Goal: Task Accomplishment & Management: Use online tool/utility

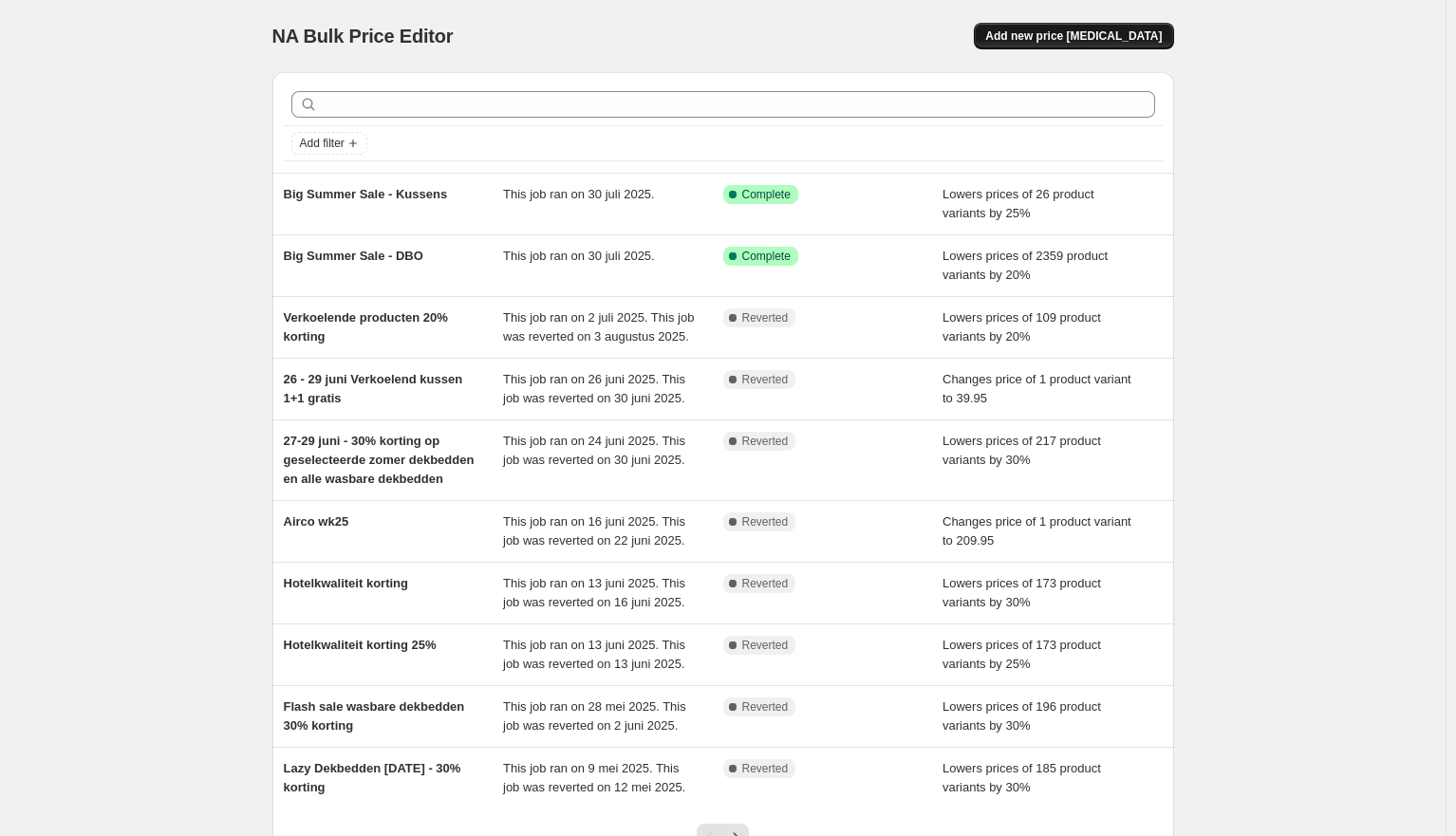
click at [1113, 42] on span "Add new price change job" at bounding box center [1073, 36] width 177 height 16
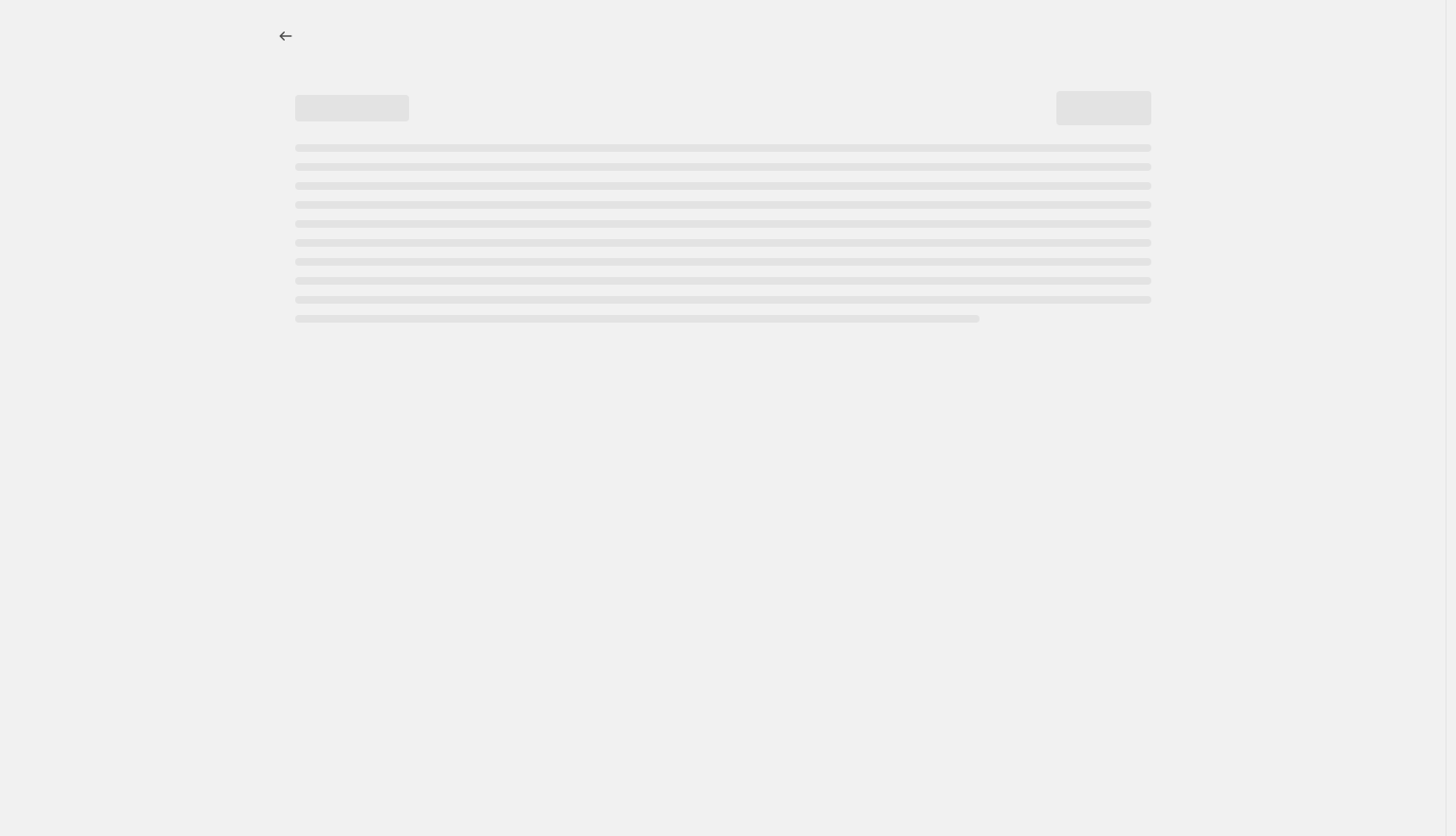
select select "percentage"
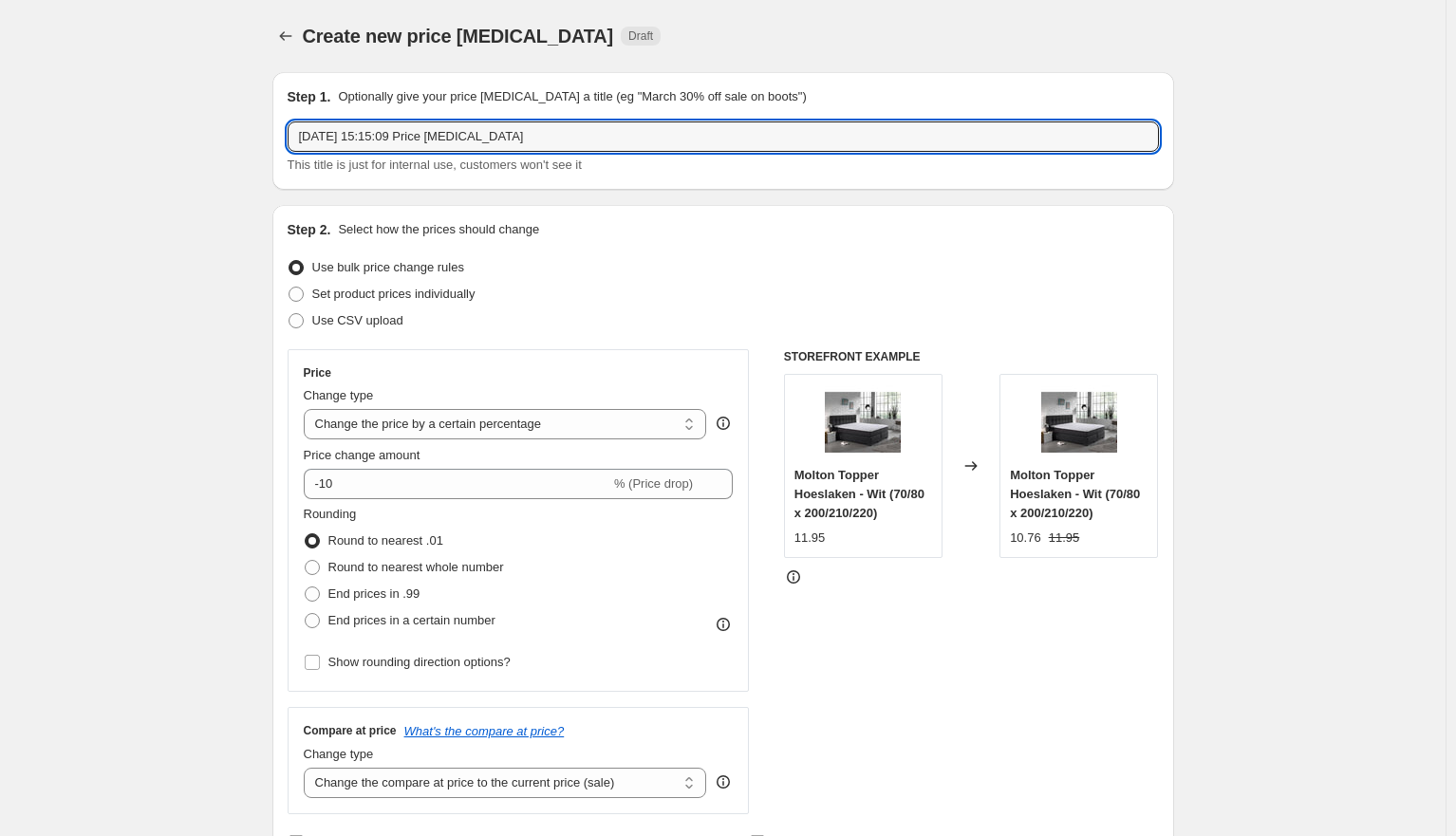
drag, startPoint x: 578, startPoint y: 135, endPoint x: 287, endPoint y: 133, distance: 291.0
click at [287, 133] on div "Step 1. Optionally give your price change job a title (eg "March 30% off sale o…" at bounding box center [723, 131] width 902 height 118
type input "Design Boxsprings met korting"
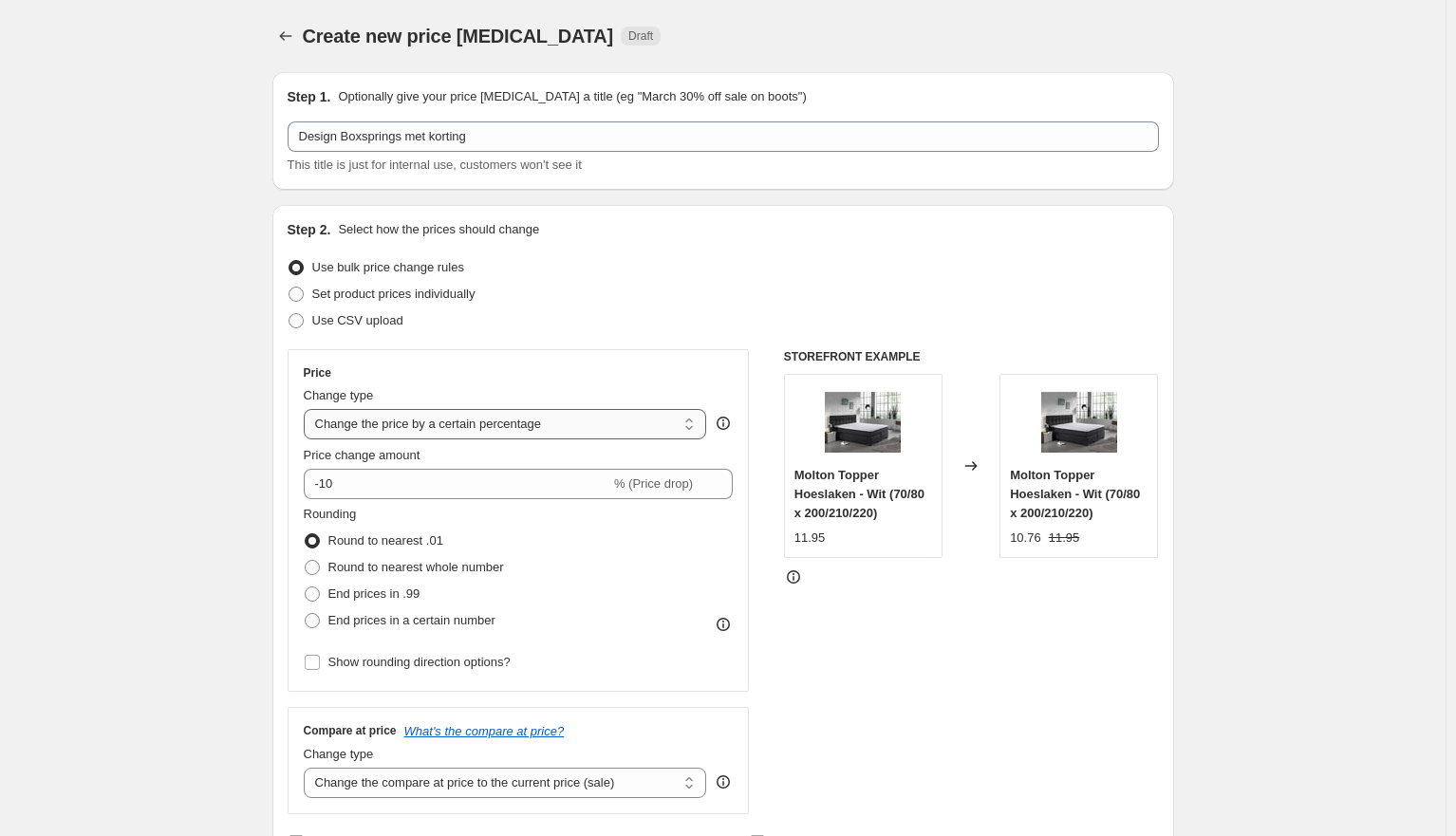
click at [464, 419] on select "Change the price to a certain amount Change the price by a certain amount Chang…" at bounding box center [505, 423] width 403 height 30
select select "by"
click at [307, 409] on select "Change the price to a certain amount Change the price by a certain amount Chang…" at bounding box center [505, 423] width 403 height 30
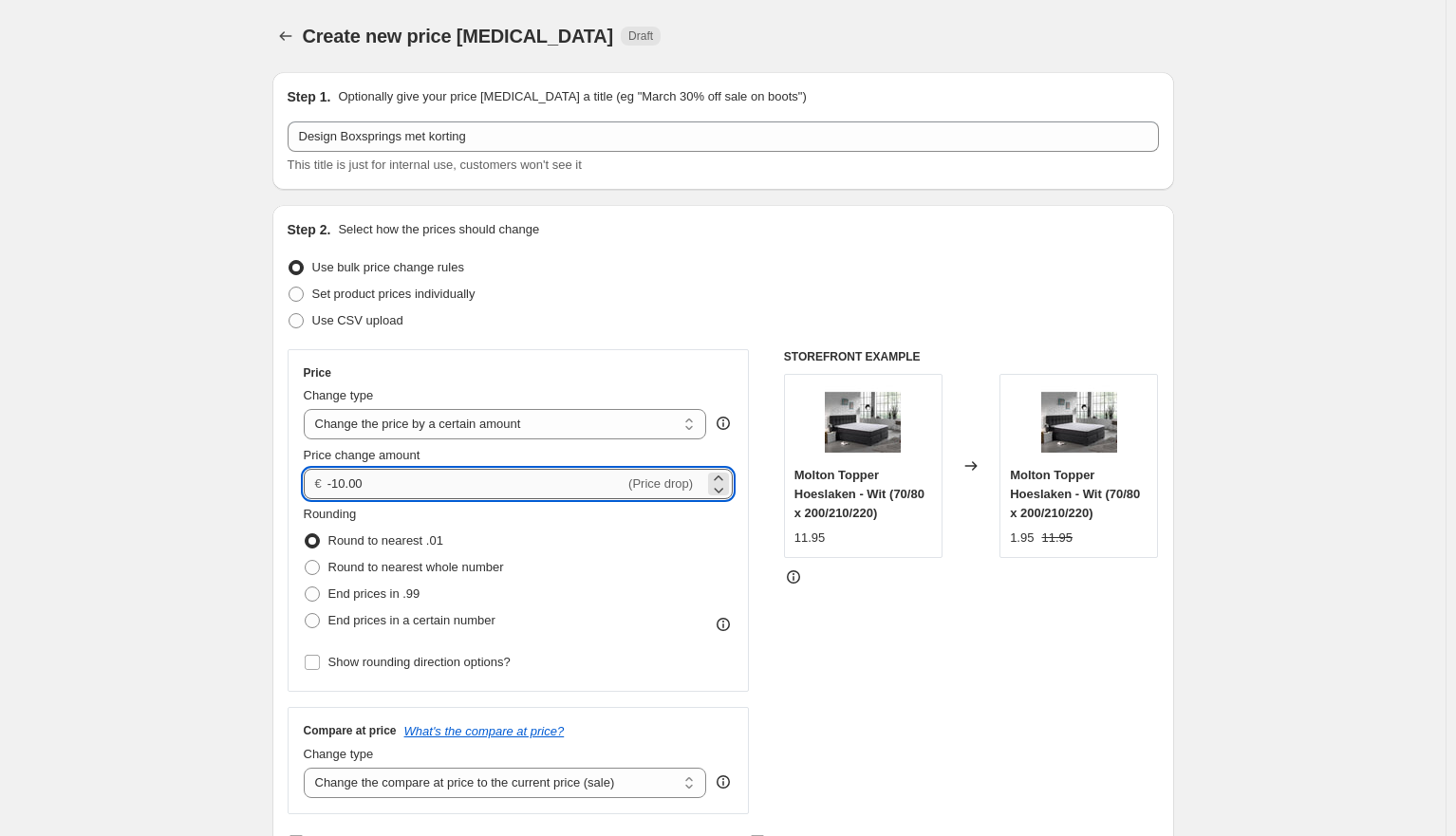
click at [402, 479] on input "-10.00" at bounding box center [476, 484] width 297 height 30
click at [347, 485] on input "-10.00" at bounding box center [476, 484] width 297 height 30
type input "-100.00"
click at [312, 623] on span at bounding box center [312, 620] width 16 height 16
click at [305, 614] on input "End prices in a certain number" at bounding box center [304, 613] width 1 height 1
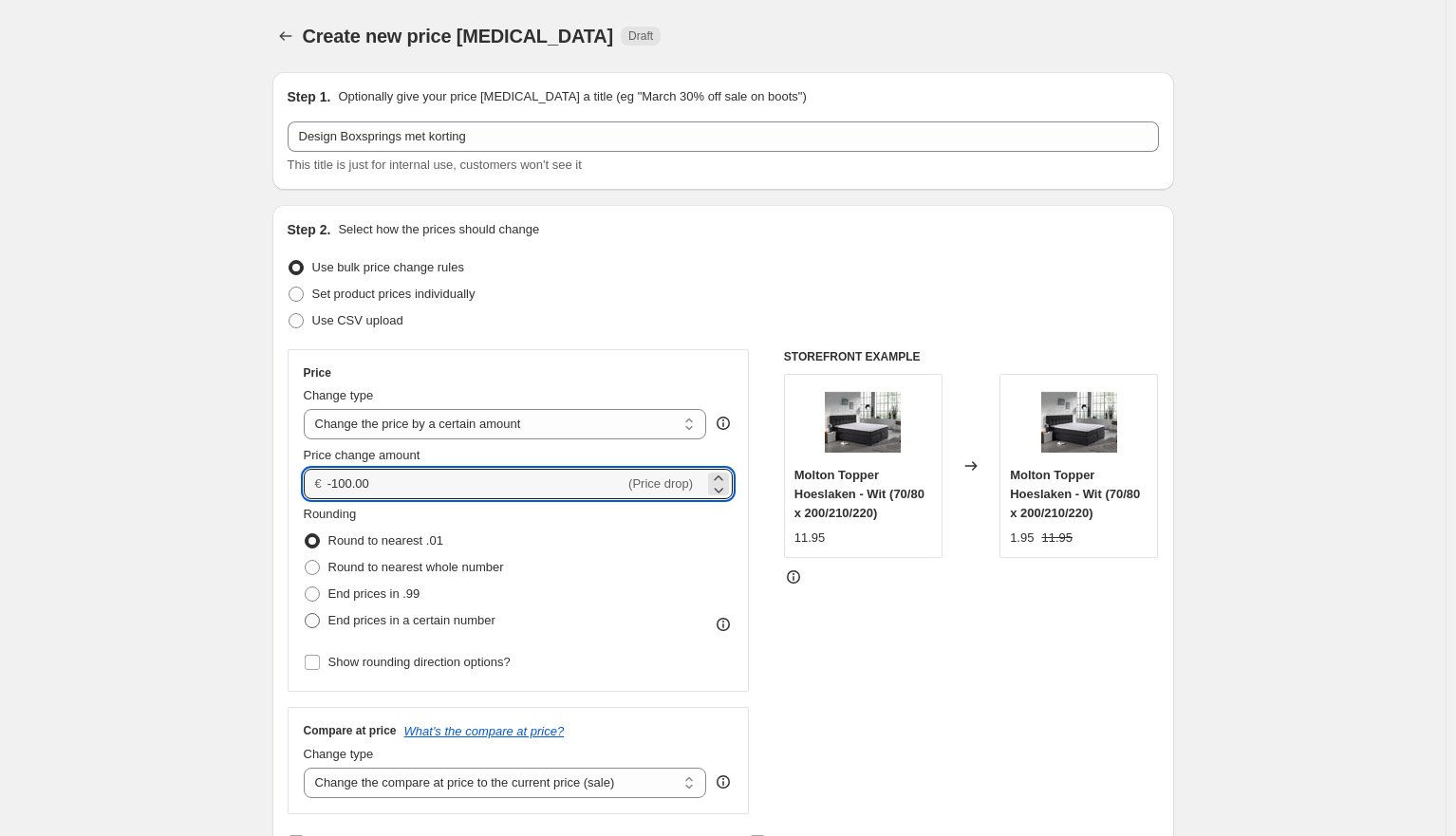
radio input "true"
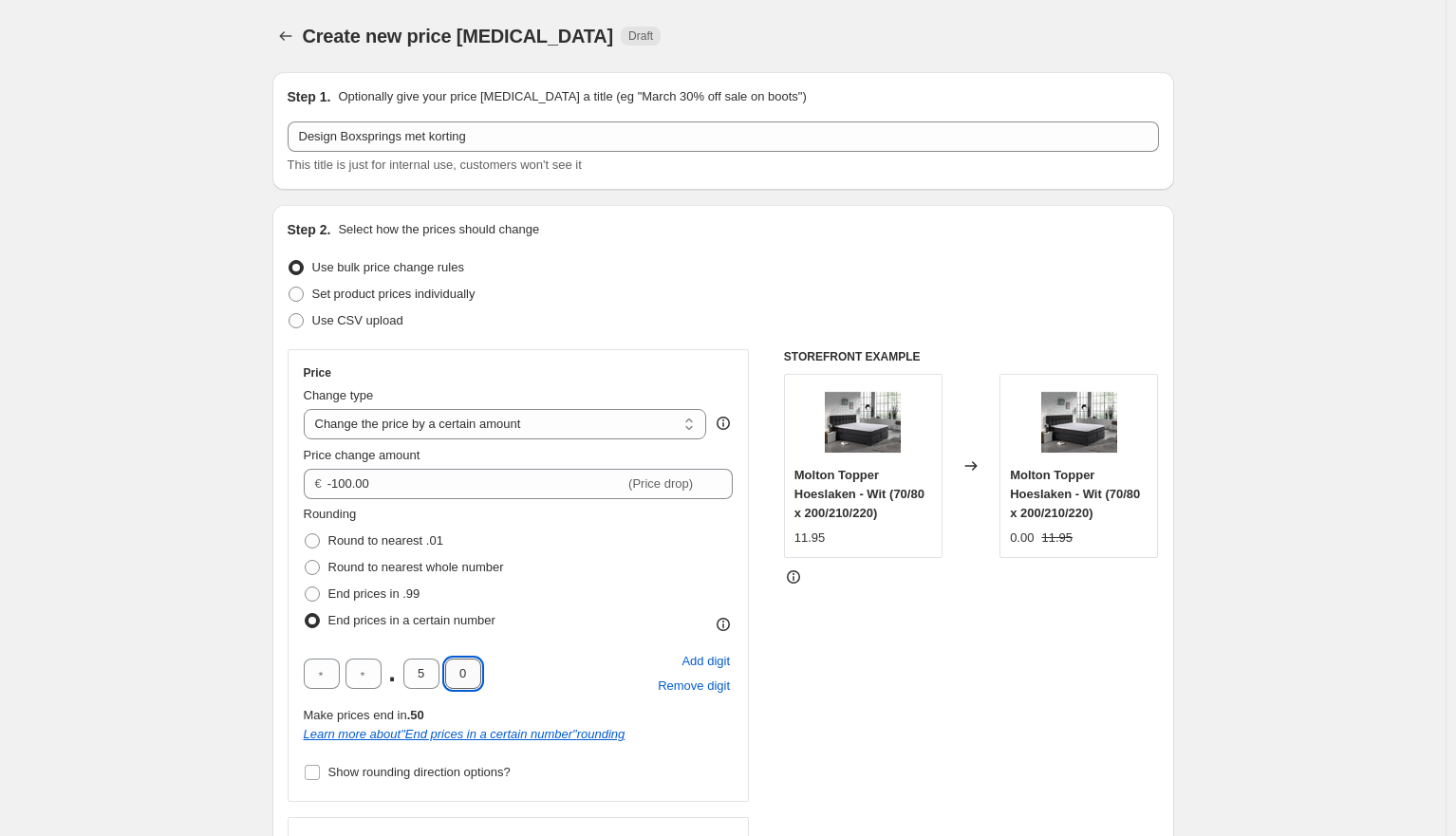
click at [470, 667] on input "0" at bounding box center [463, 673] width 36 height 30
type input "5"
click at [433, 676] on input "5" at bounding box center [421, 673] width 36 height 30
type input "9"
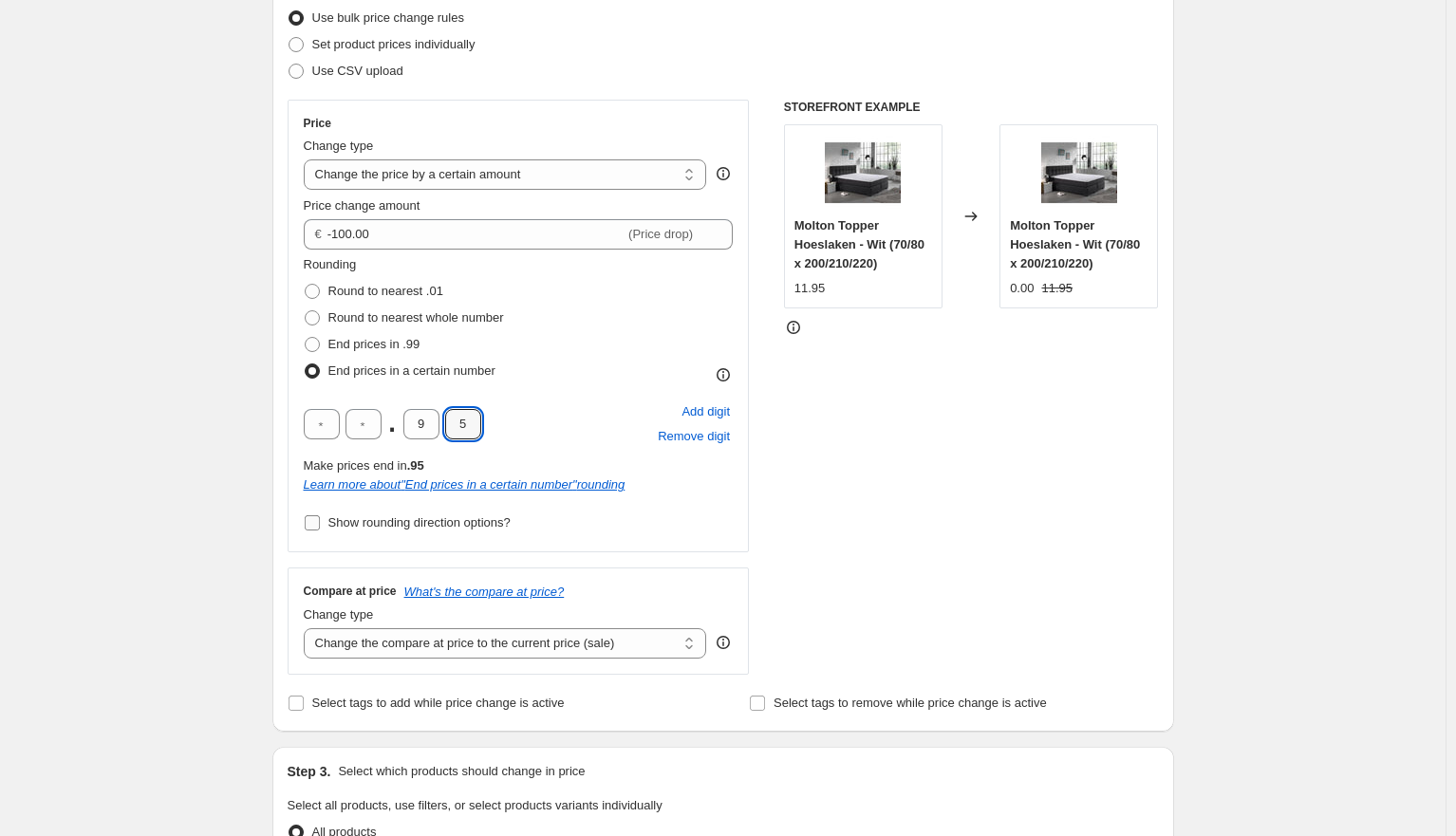
scroll to position [289, 0]
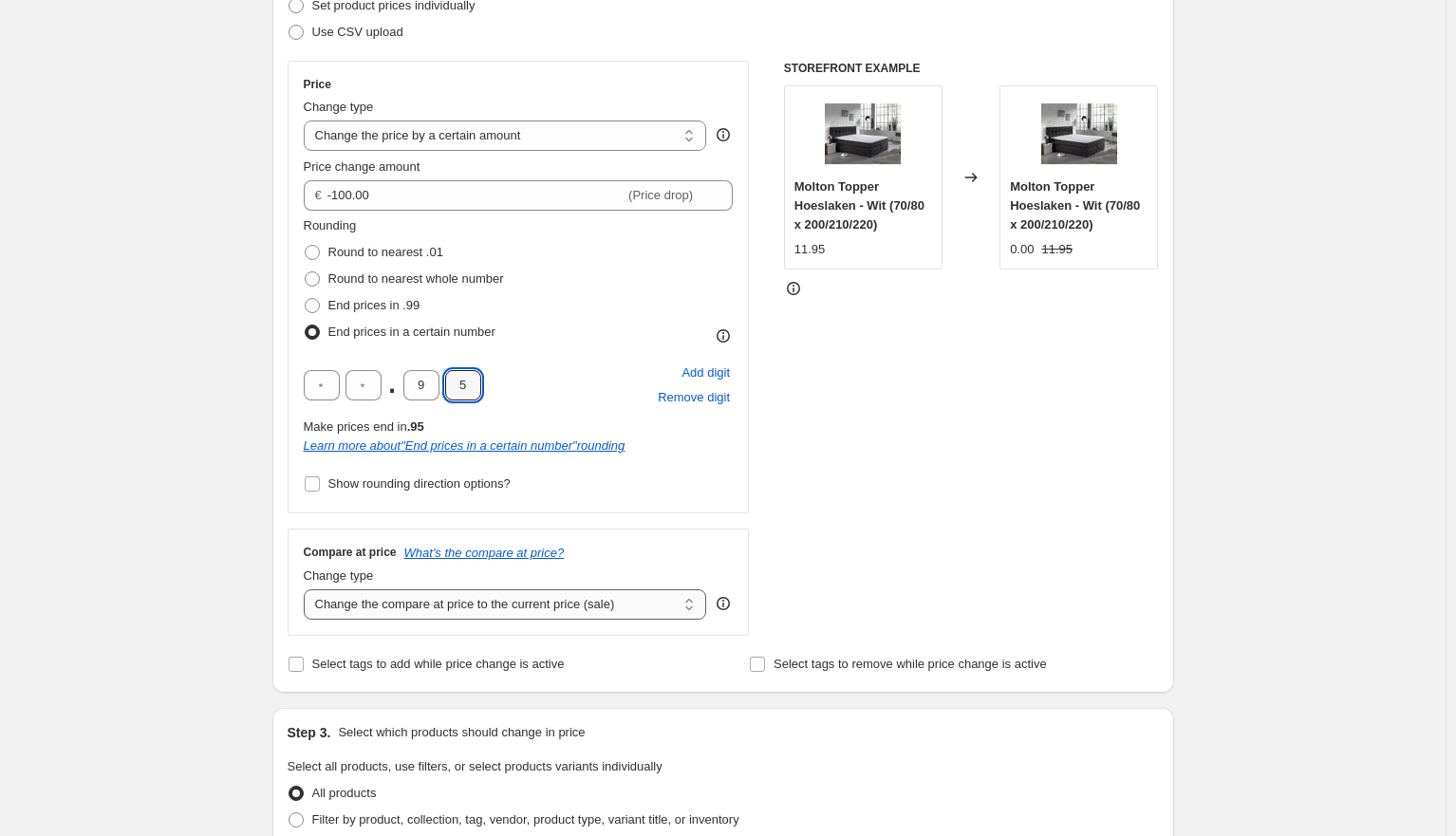
click at [391, 601] on select "Change the compare at price to the current price (sale) Change the compare at p…" at bounding box center [505, 604] width 403 height 30
select select "remove"
click at [307, 589] on select "Change the compare at price to the current price (sale) Change the compare at p…" at bounding box center [505, 604] width 403 height 30
click at [1003, 598] on div "STOREFRONT EXAMPLE Molton Topper Hoeslaken - Wit (70/80 x 200/210/220) 11.95 Ch…" at bounding box center [971, 347] width 375 height 575
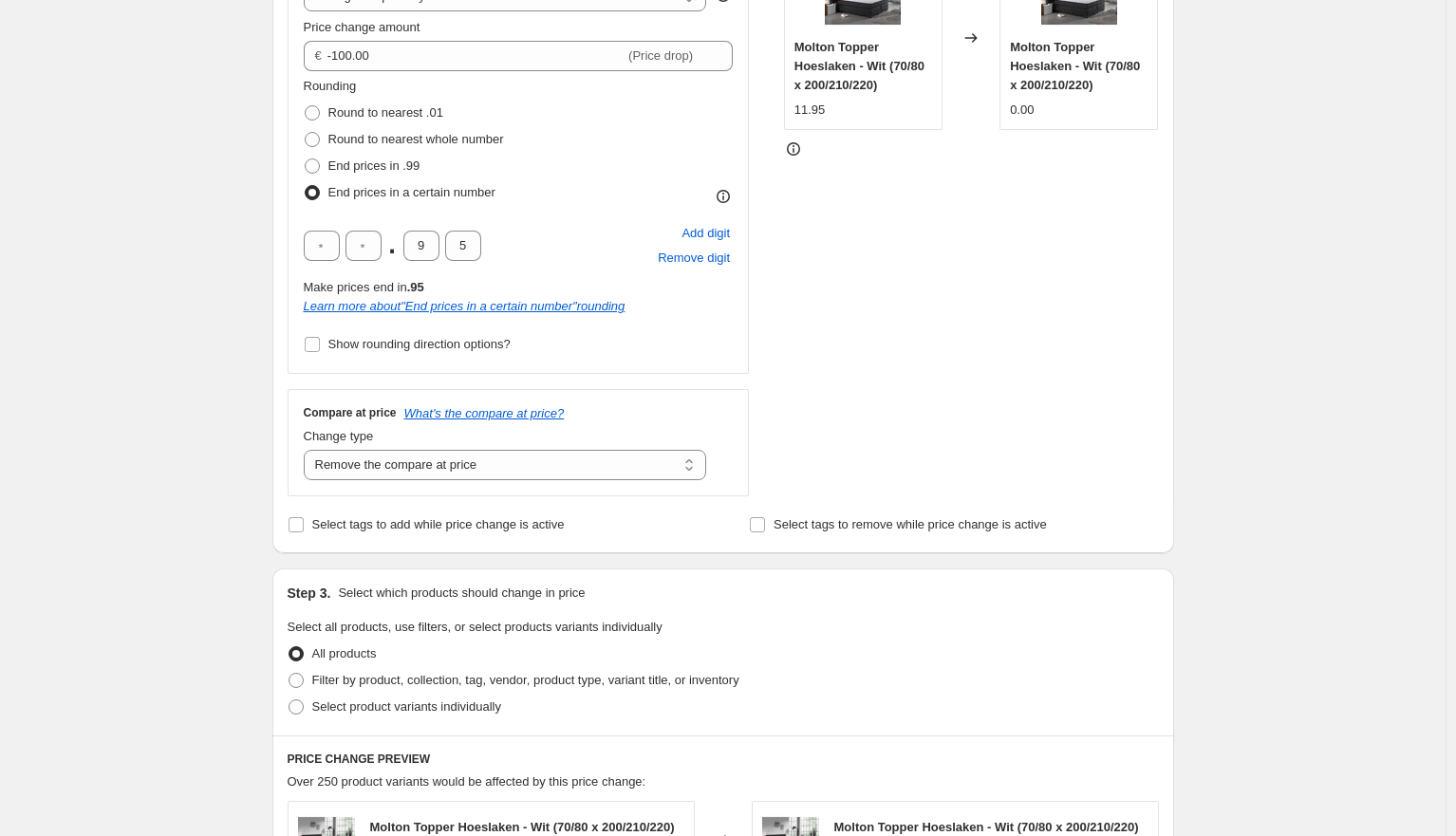
scroll to position [563, 0]
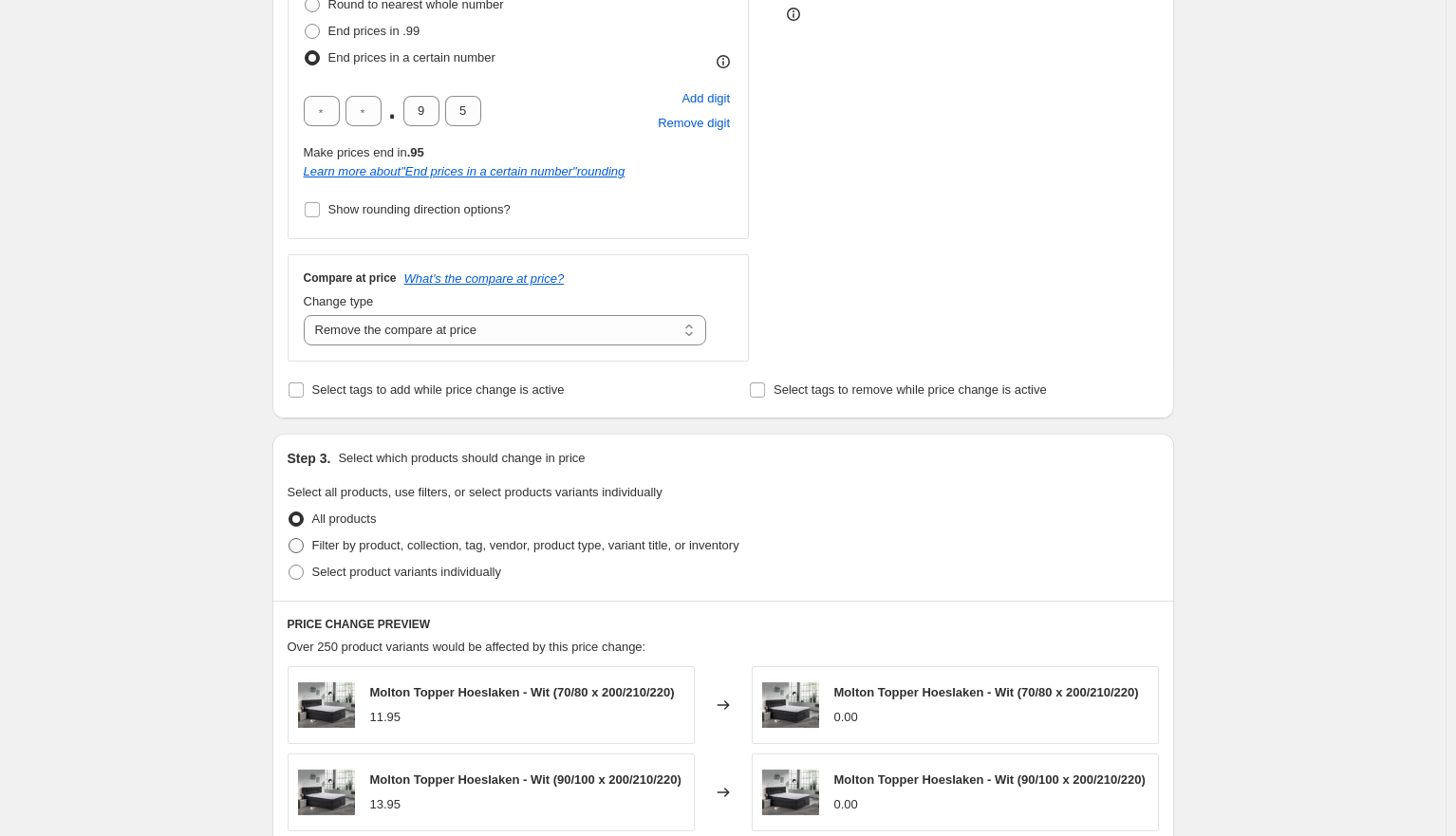
click at [405, 542] on span "Filter by product, collection, tag, vendor, product type, variant title, or inv…" at bounding box center [526, 545] width 427 height 15
click at [290, 539] on input "Filter by product, collection, tag, vendor, product type, variant title, or inv…" at bounding box center [289, 538] width 1 height 1
radio input "true"
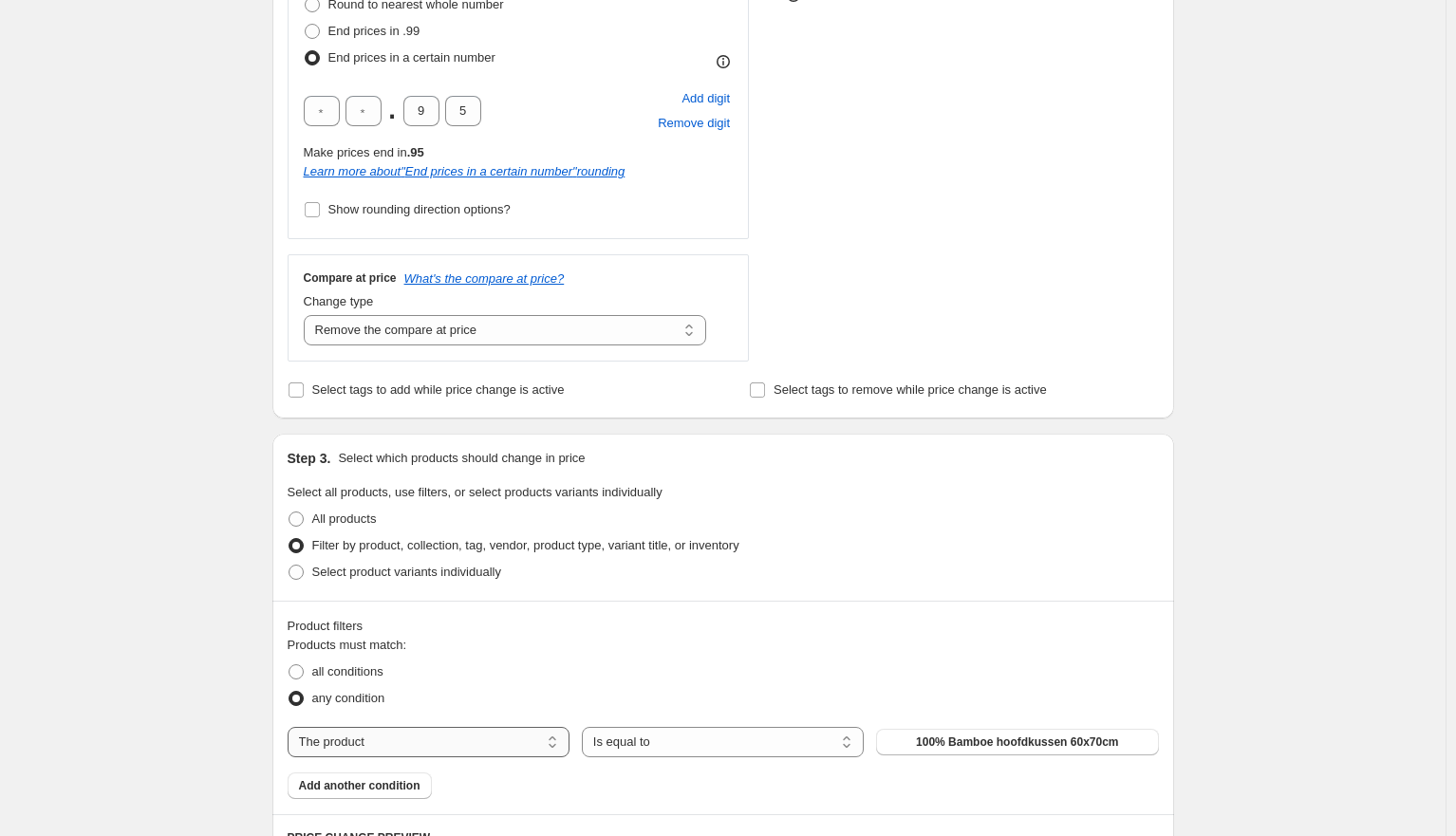
click at [384, 741] on select "The product The product's collection The product's tag The product's vendor The…" at bounding box center [428, 741] width 282 height 30
select select "collection"
click at [688, 736] on select "Is equal to Is not equal to" at bounding box center [722, 741] width 282 height 30
click at [586, 727] on select "Is equal to Is not equal to" at bounding box center [722, 741] width 282 height 30
click at [968, 745] on span "100% SILK Micropercal" at bounding box center [1018, 742] width 125 height 16
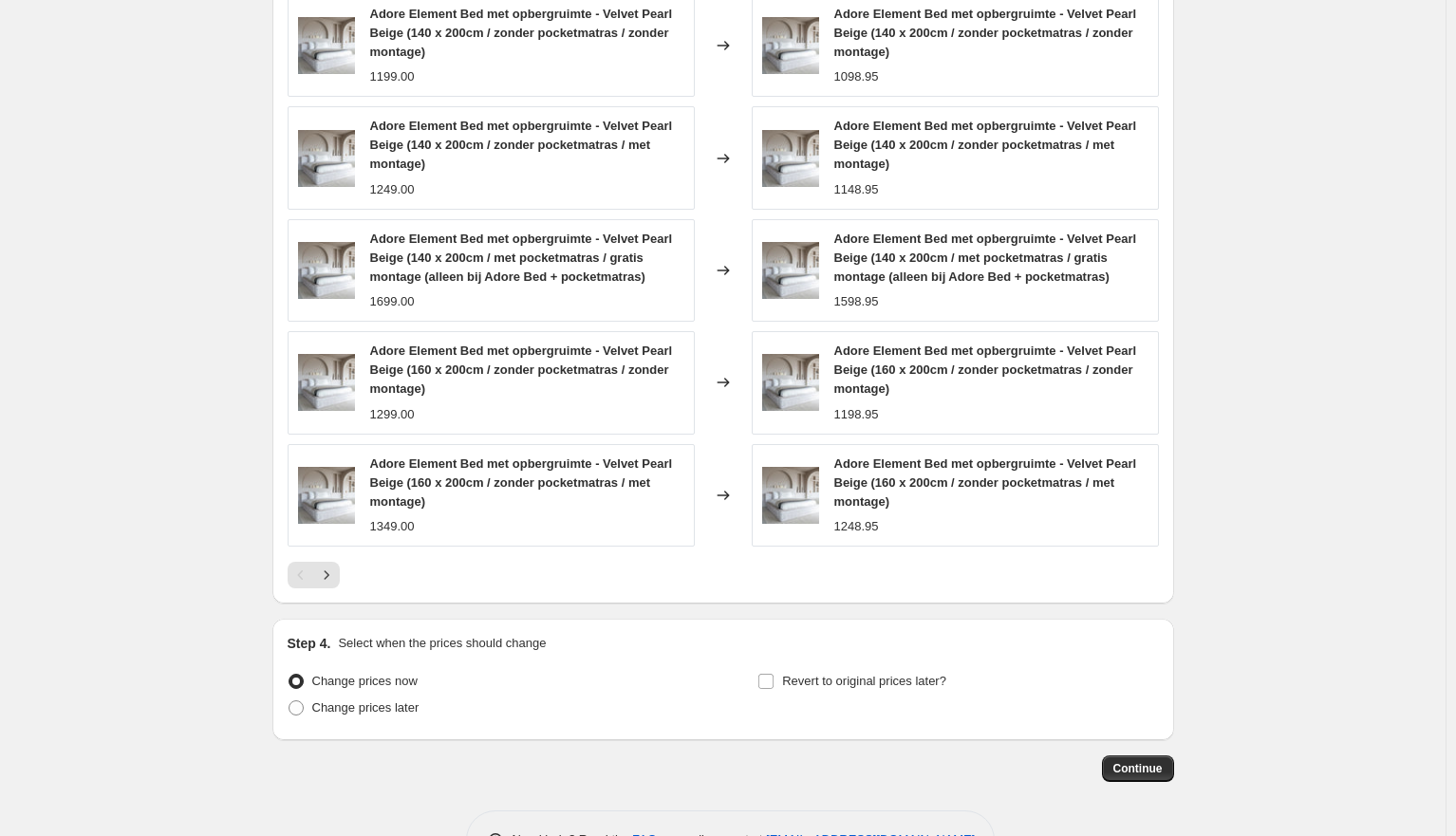
scroll to position [1511, 0]
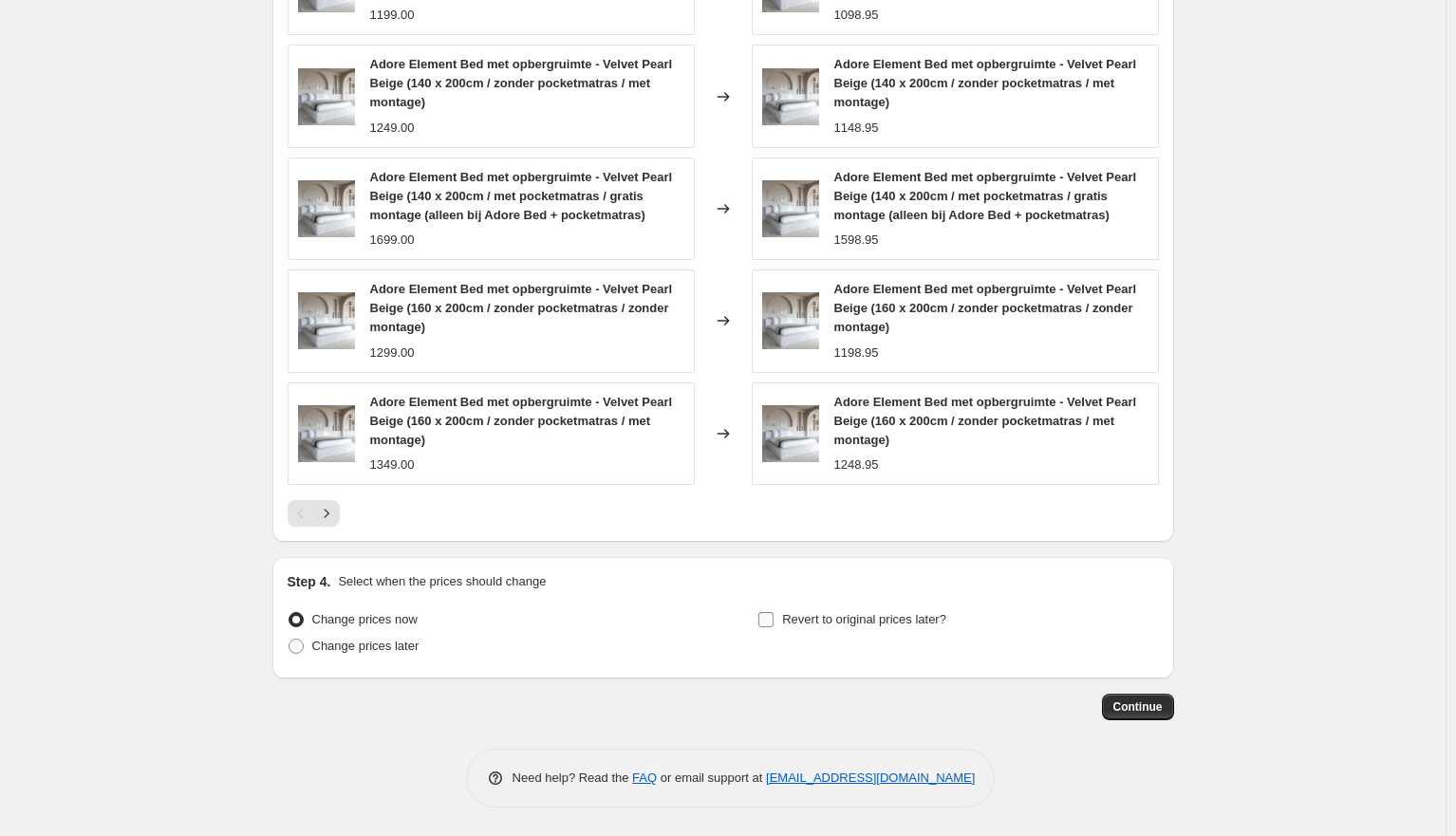
click at [774, 615] on input "Revert to original prices later?" at bounding box center [766, 619] width 16 height 16
checkbox input "true"
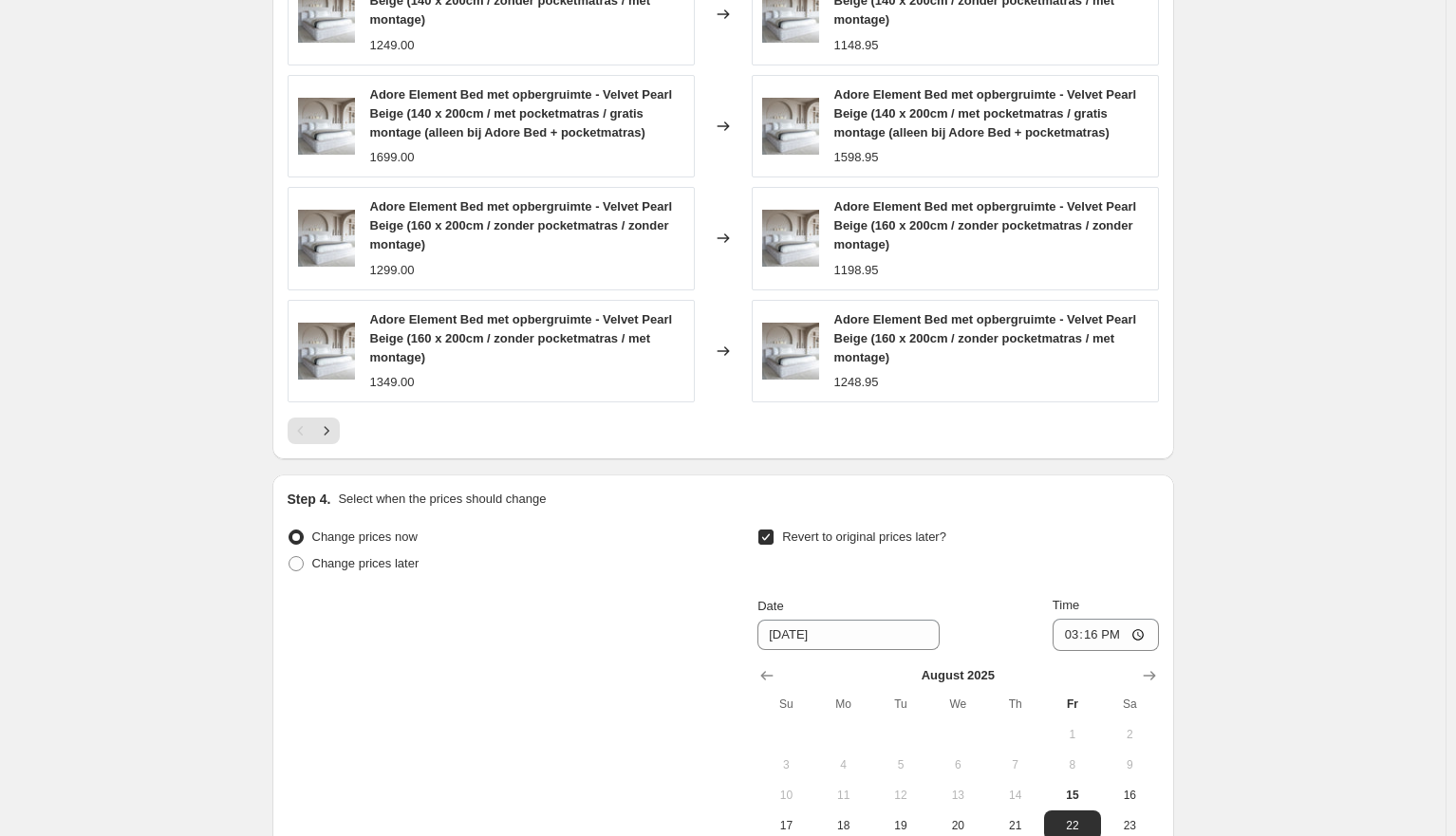
scroll to position [1664, 0]
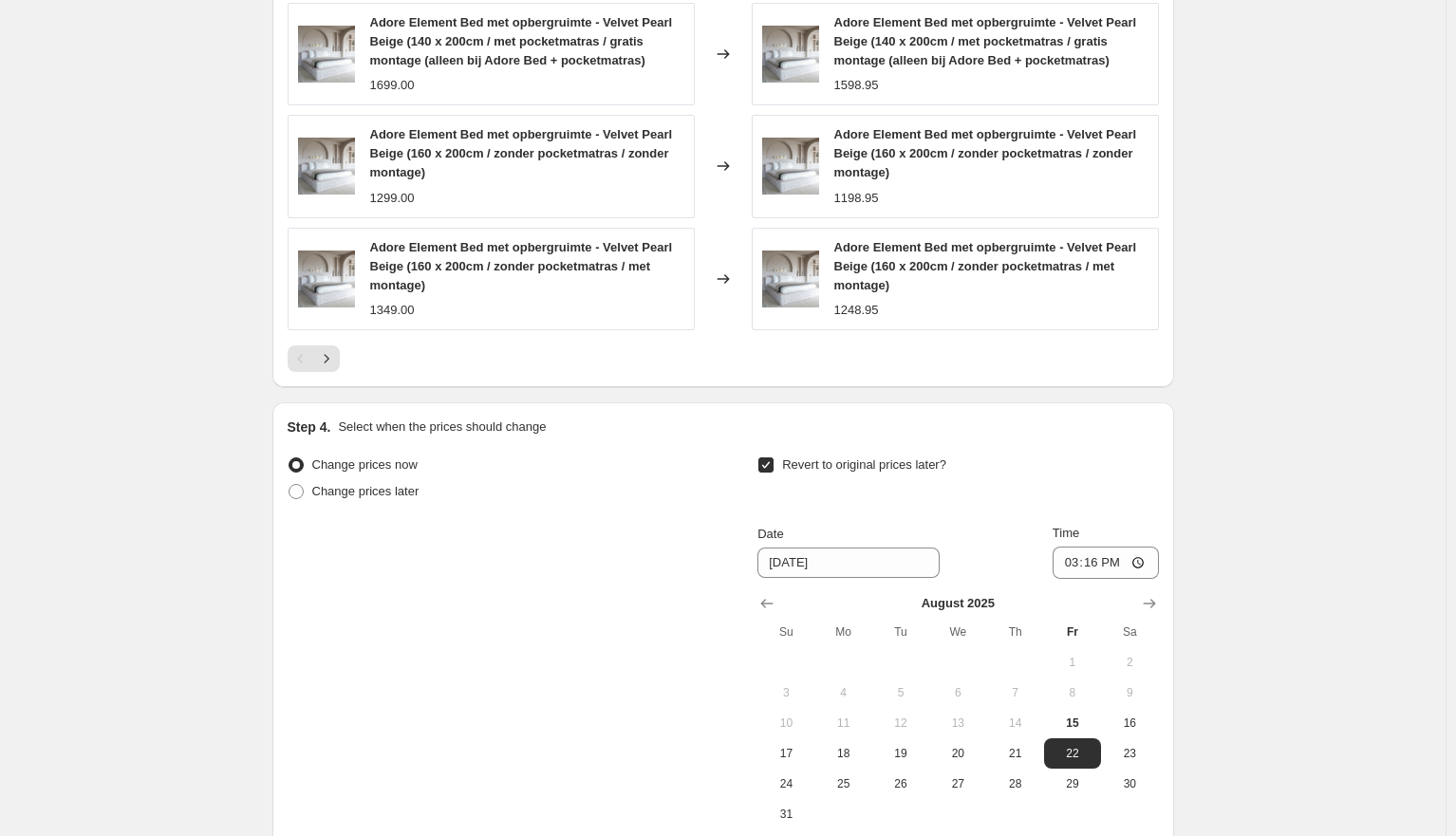
drag, startPoint x: 1078, startPoint y: 780, endPoint x: 1295, endPoint y: 681, distance: 238.5
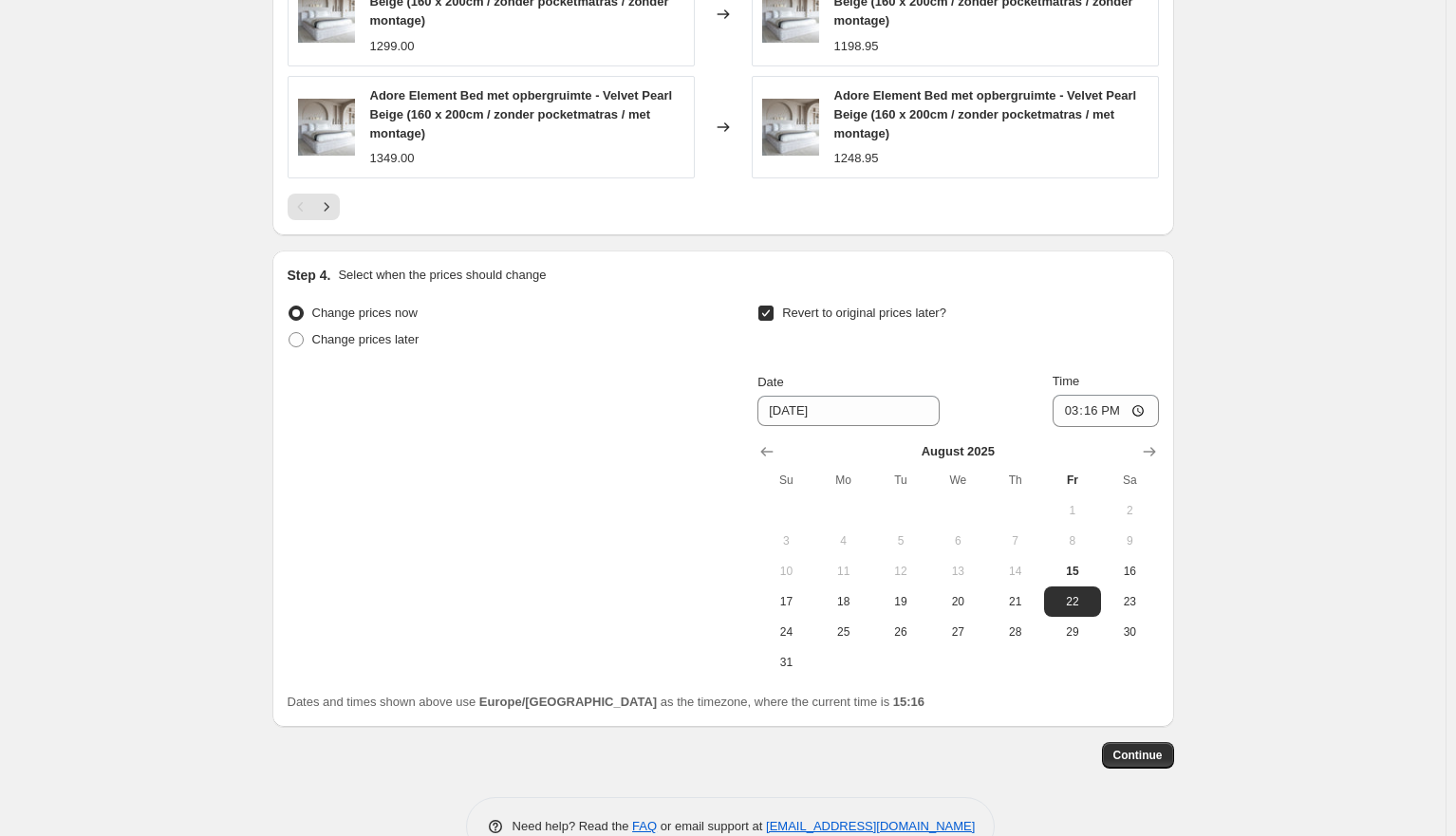
scroll to position [1865, 0]
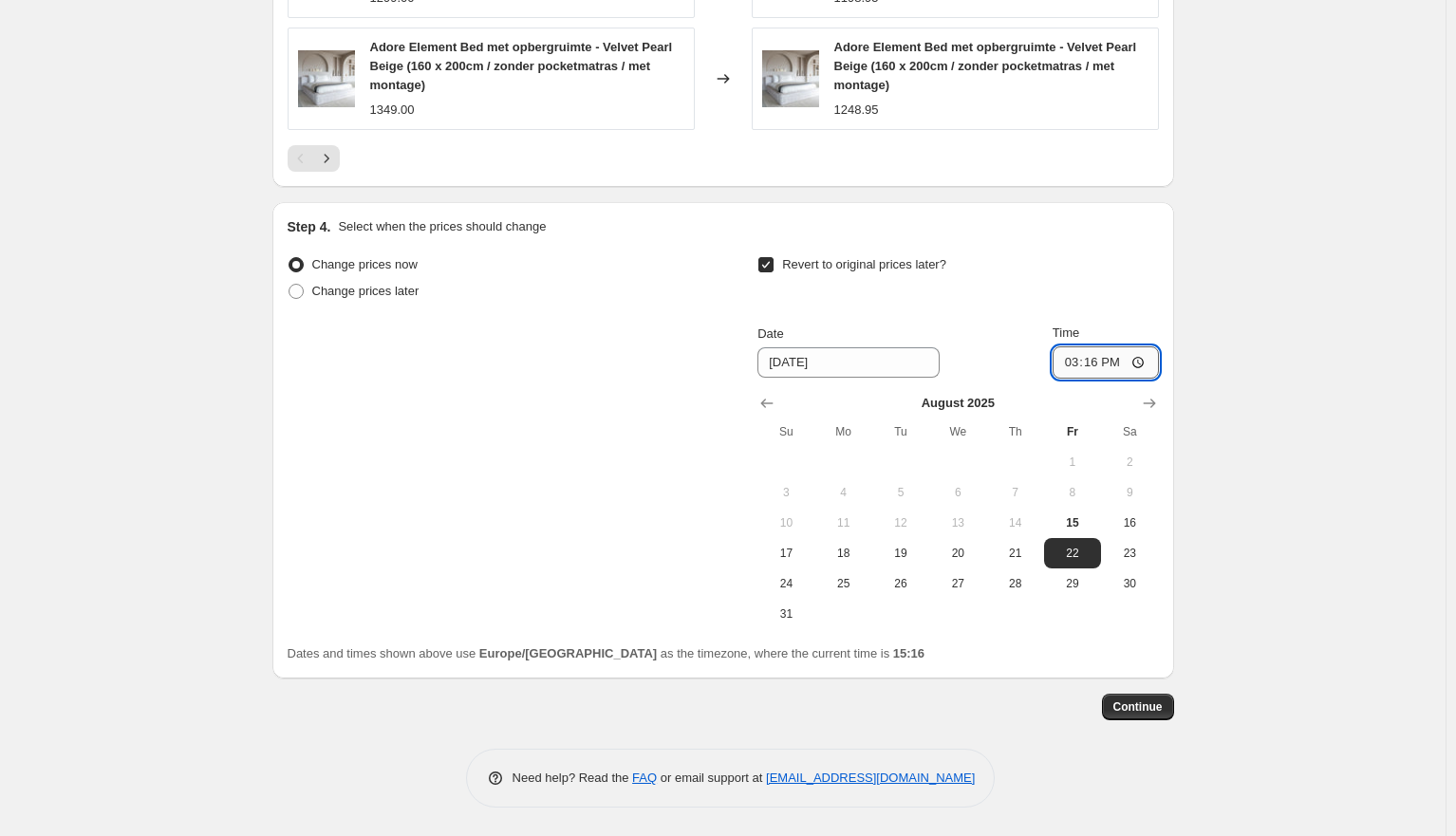
click at [1108, 361] on input "15:16" at bounding box center [1106, 362] width 106 height 32
type input "23:59"
click at [1152, 697] on button "Continue" at bounding box center [1138, 706] width 72 height 26
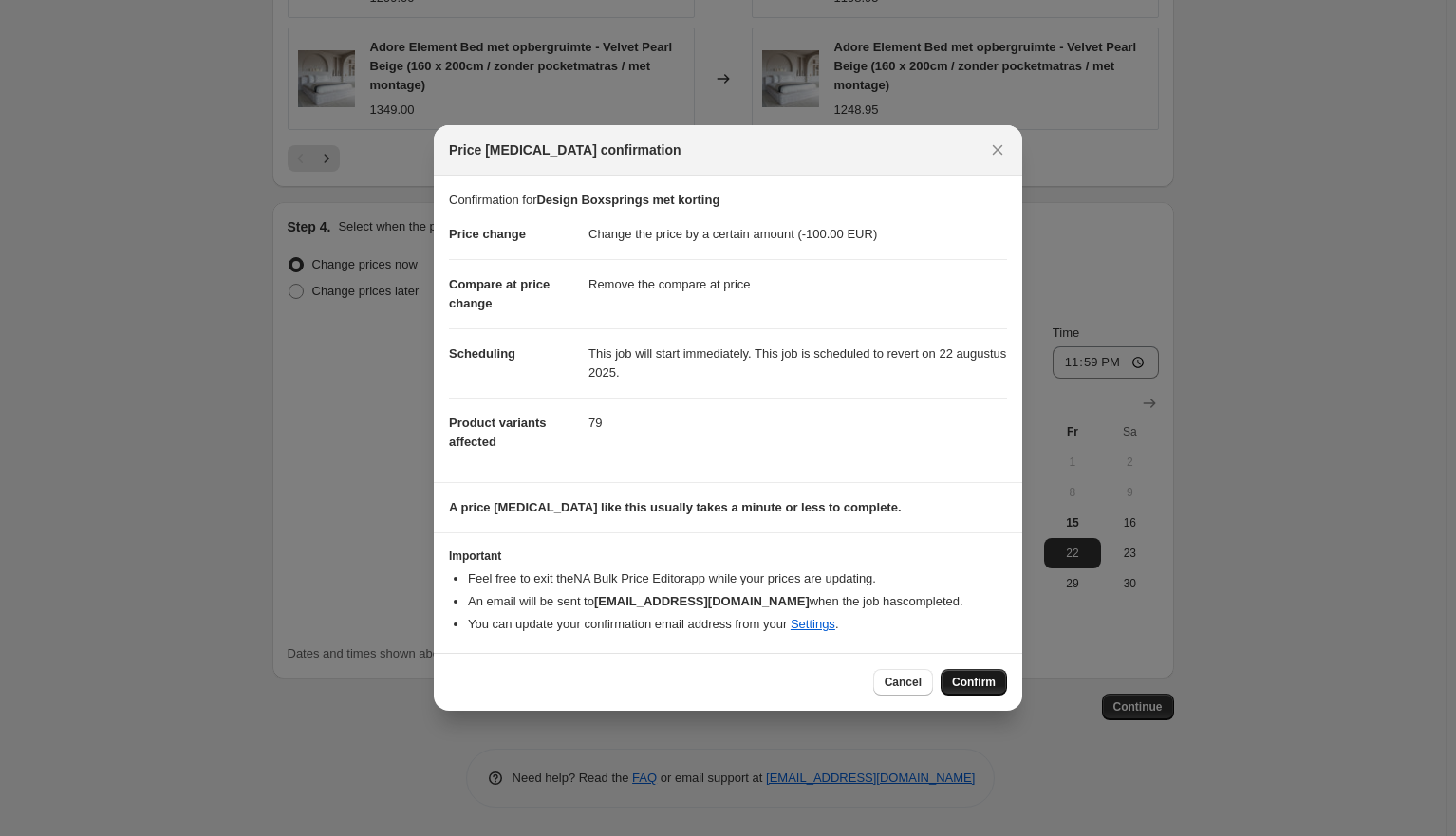
click at [991, 691] on button "Confirm" at bounding box center [974, 682] width 66 height 26
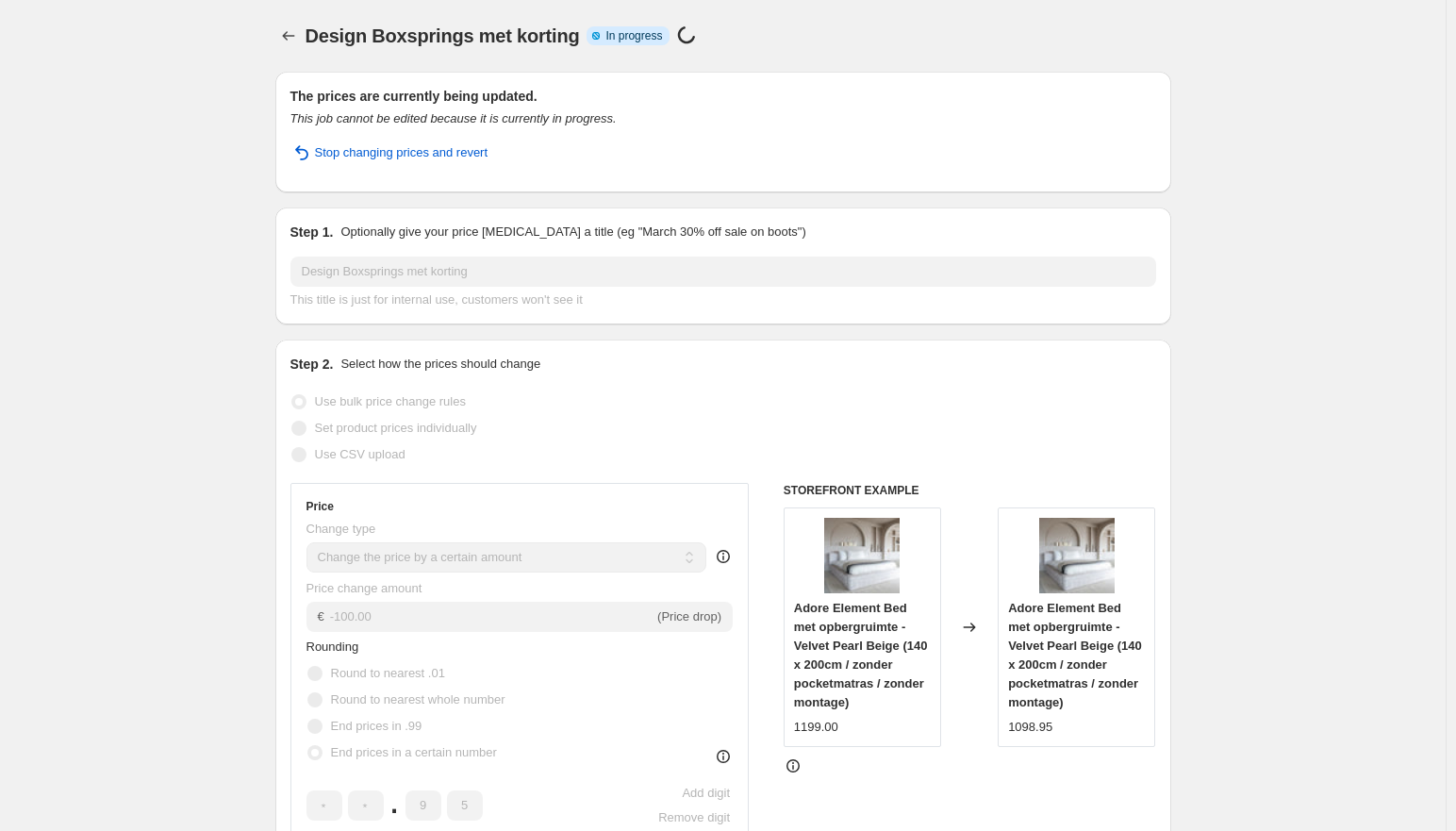
select select "by"
select select "remove"
select select "collection"
